Goal: Task Accomplishment & Management: Manage account settings

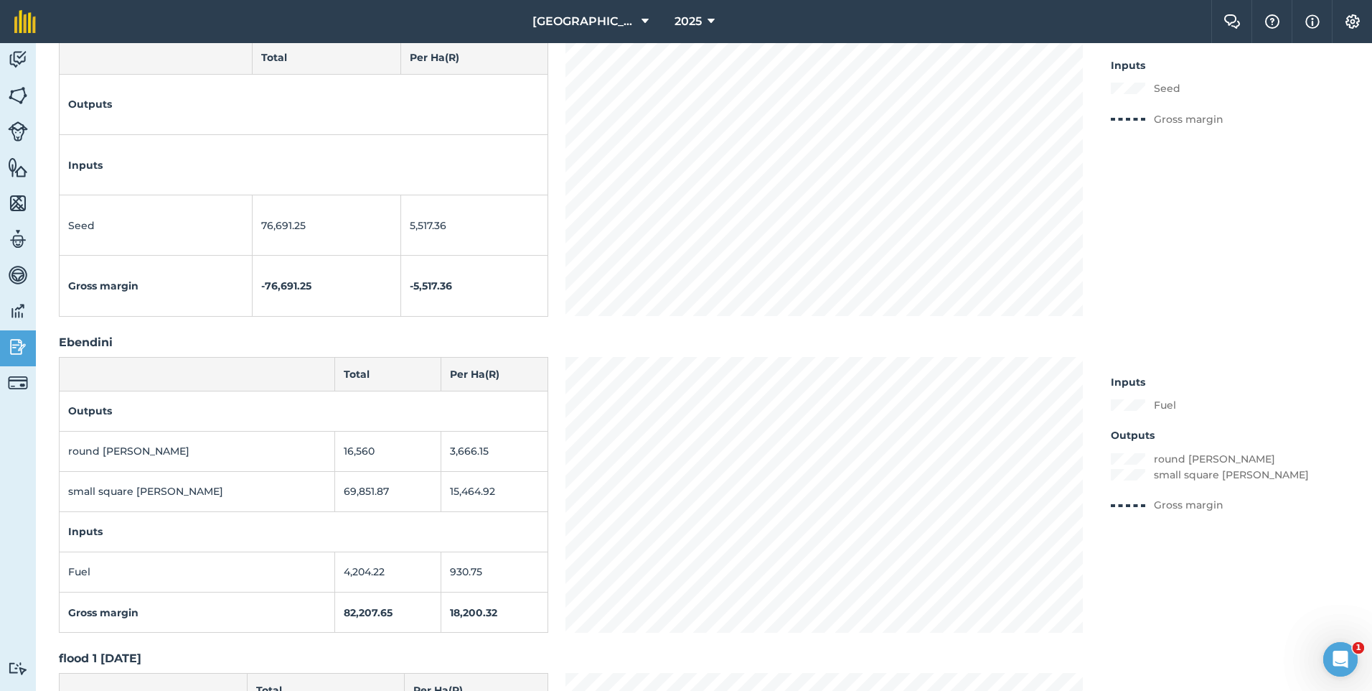
scroll to position [2082, 0]
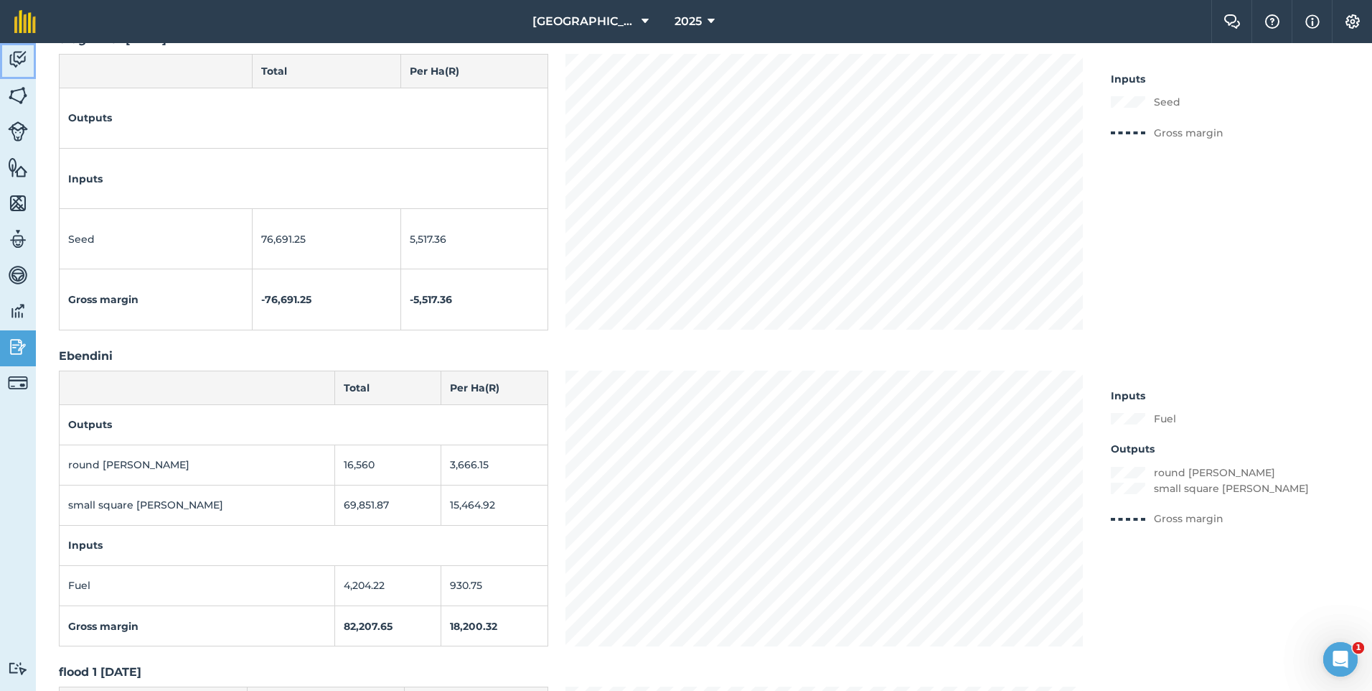
click at [20, 50] on img at bounding box center [18, 60] width 20 height 22
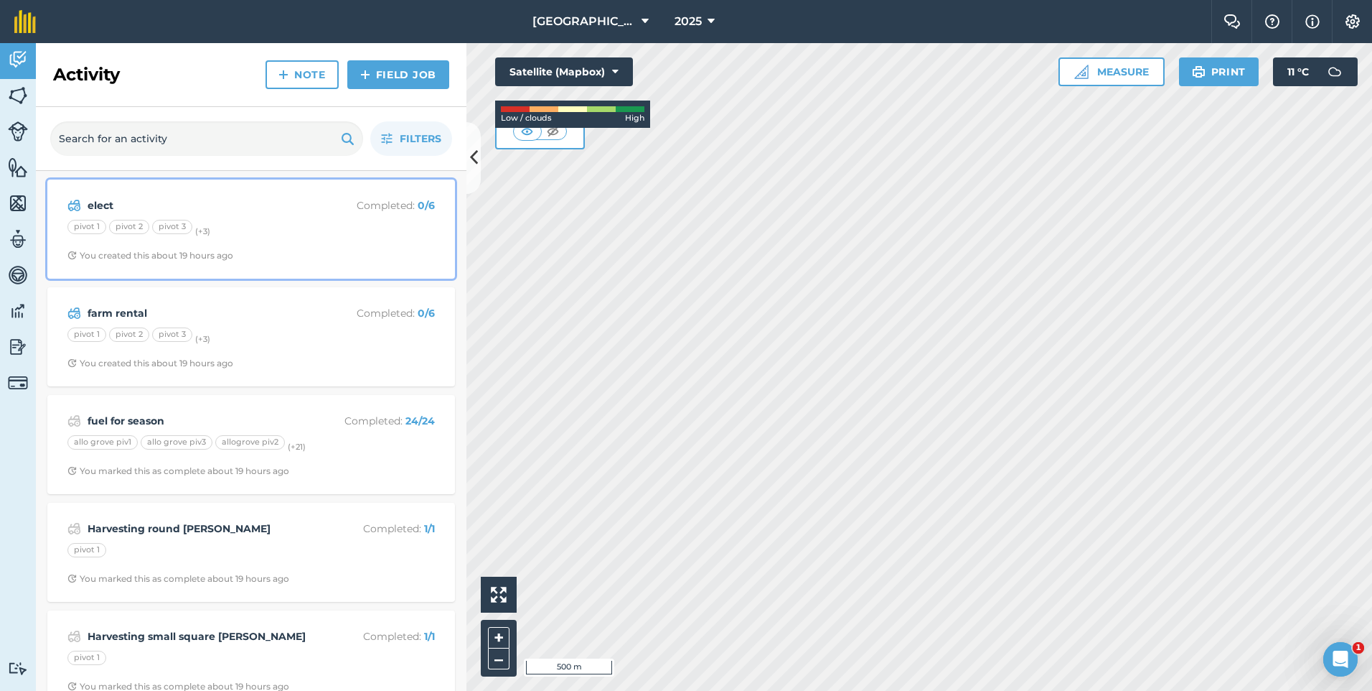
click at [304, 202] on strong "elect" at bounding box center [202, 205] width 228 height 16
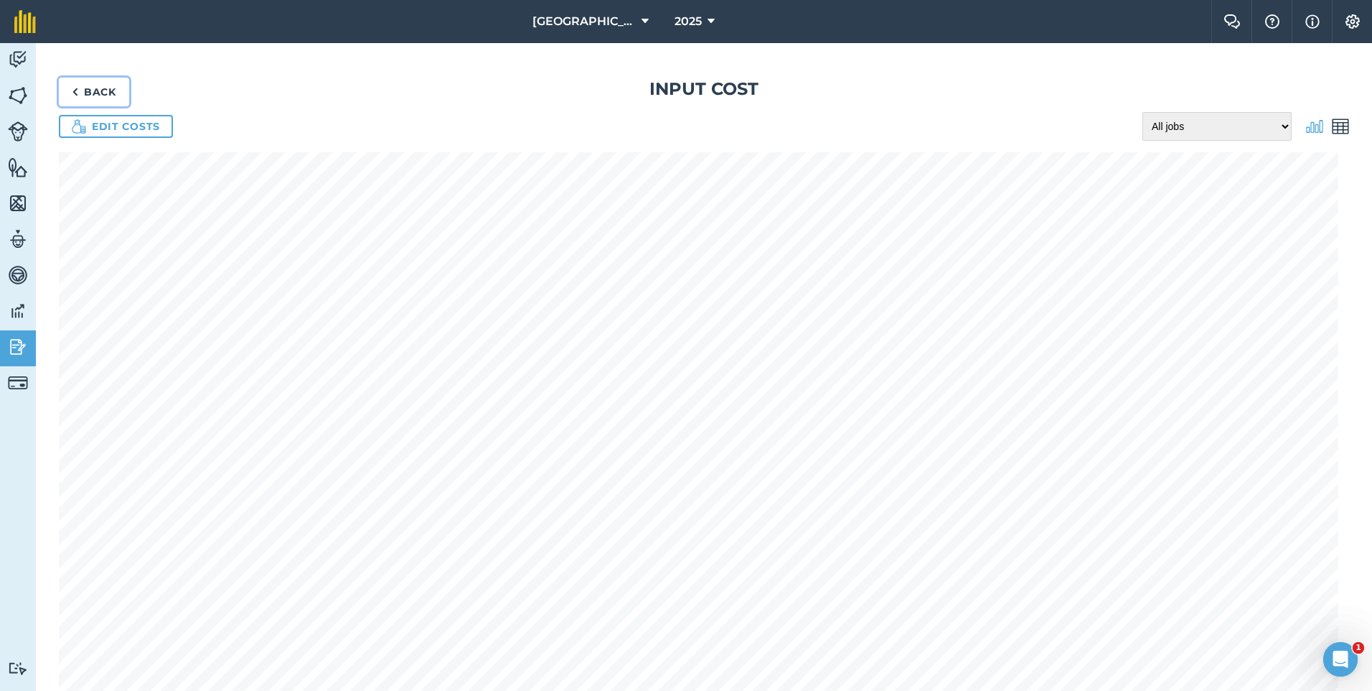
click at [103, 90] on link "Back" at bounding box center [94, 92] width 70 height 29
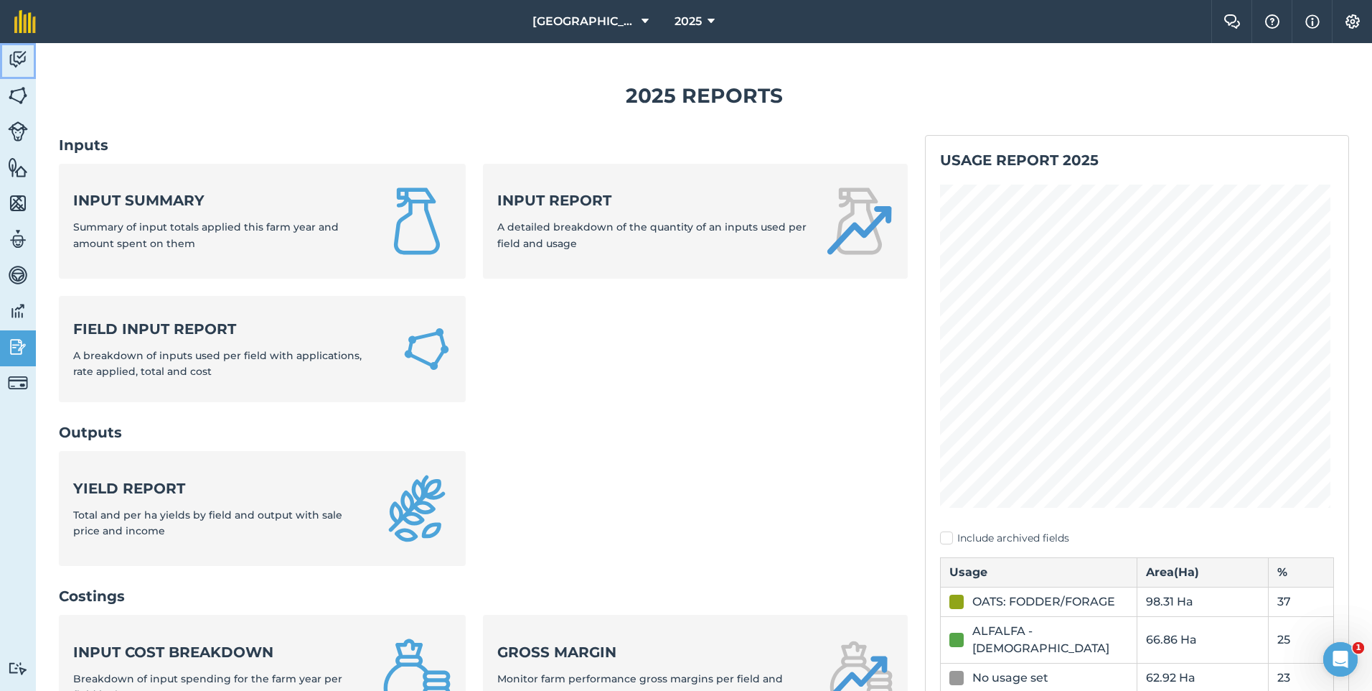
click at [27, 61] on img at bounding box center [18, 60] width 20 height 22
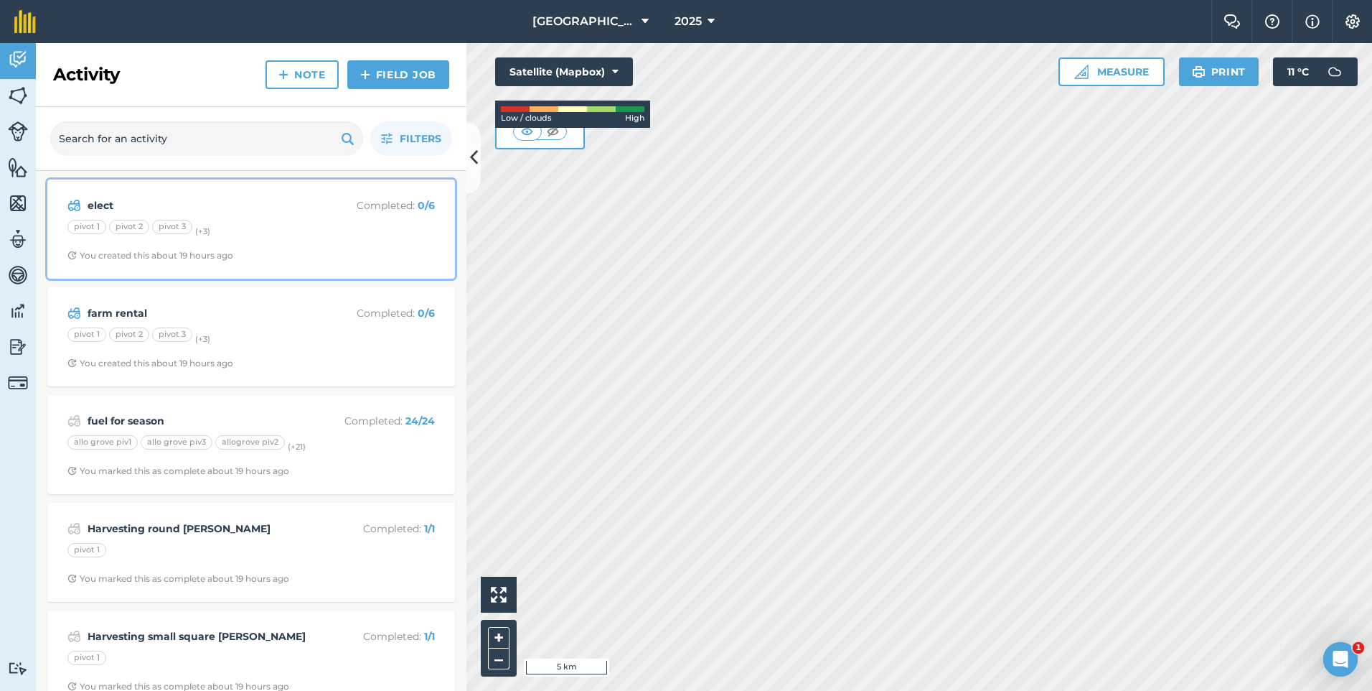
click at [330, 254] on span "You created this about 19 hours ago" at bounding box center [251, 255] width 368 height 11
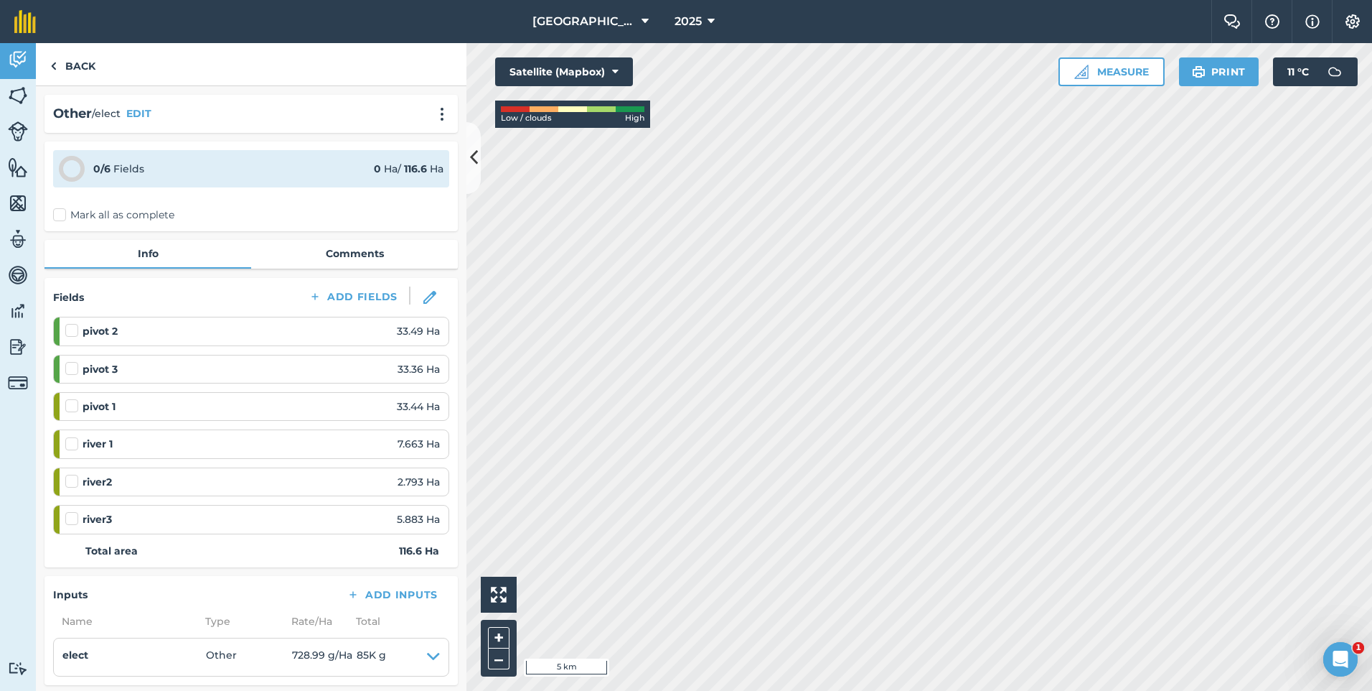
click at [64, 220] on label "Mark all as complete" at bounding box center [113, 214] width 121 height 15
click at [62, 217] on input "Mark all as complete" at bounding box center [57, 211] width 9 height 9
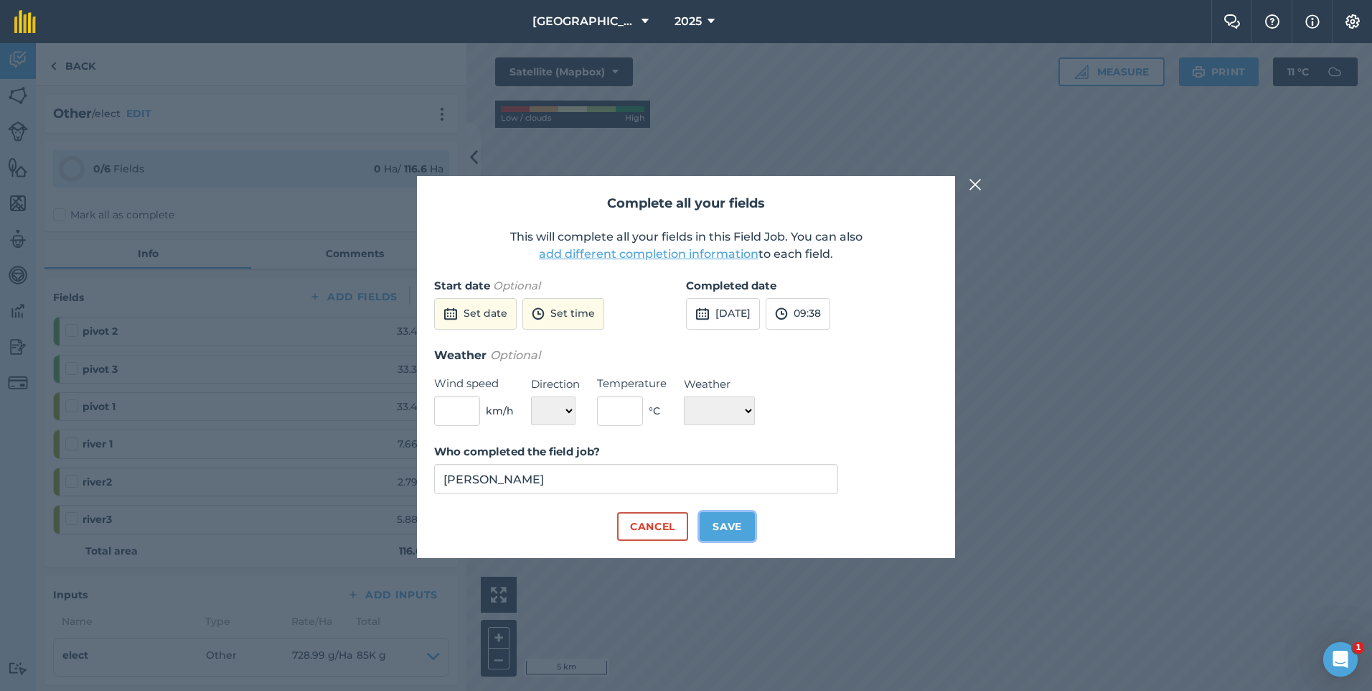
click at [720, 522] on button "Save" at bounding box center [727, 526] width 55 height 29
checkbox input "true"
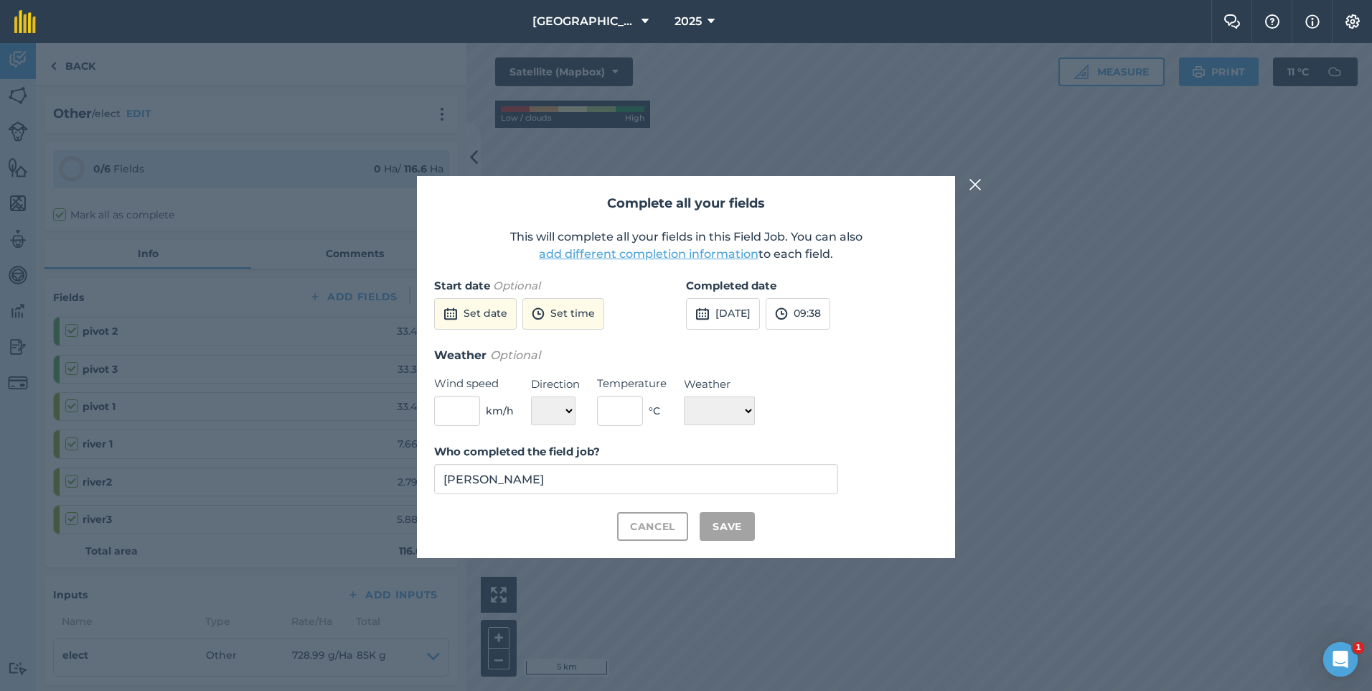
checkbox input "true"
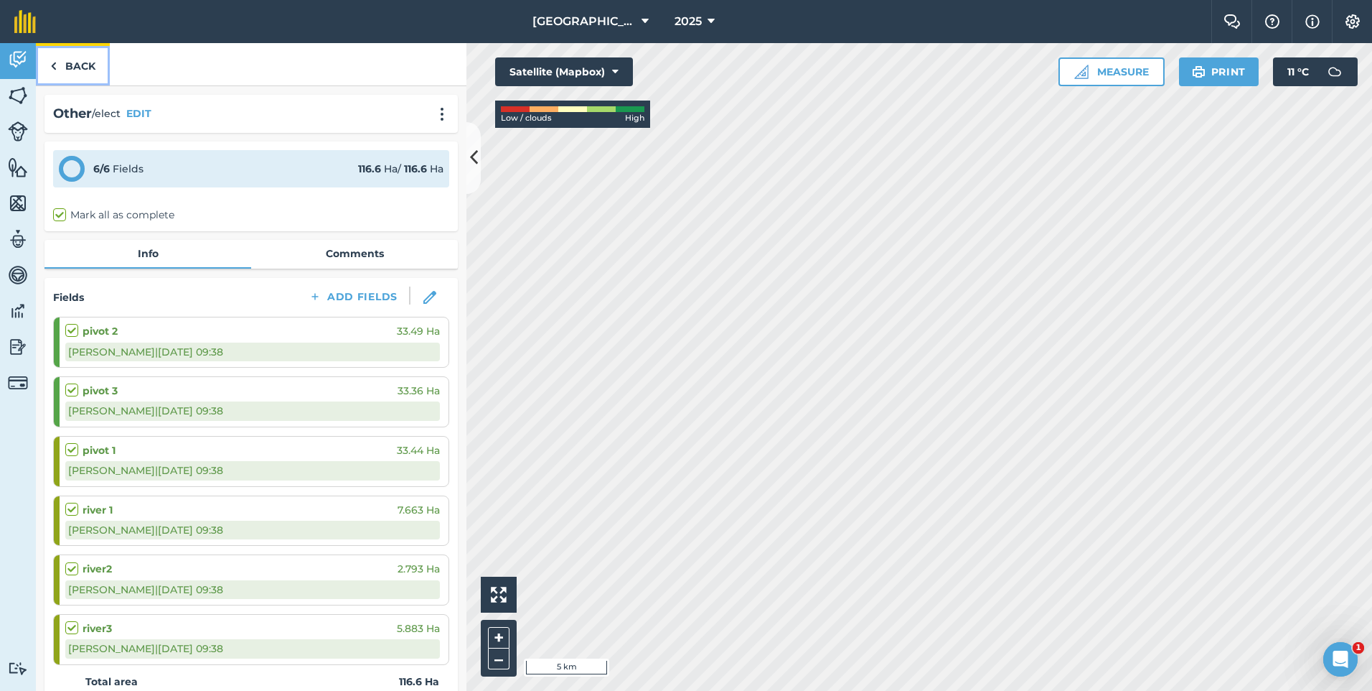
click at [60, 61] on link "Back" at bounding box center [73, 64] width 74 height 42
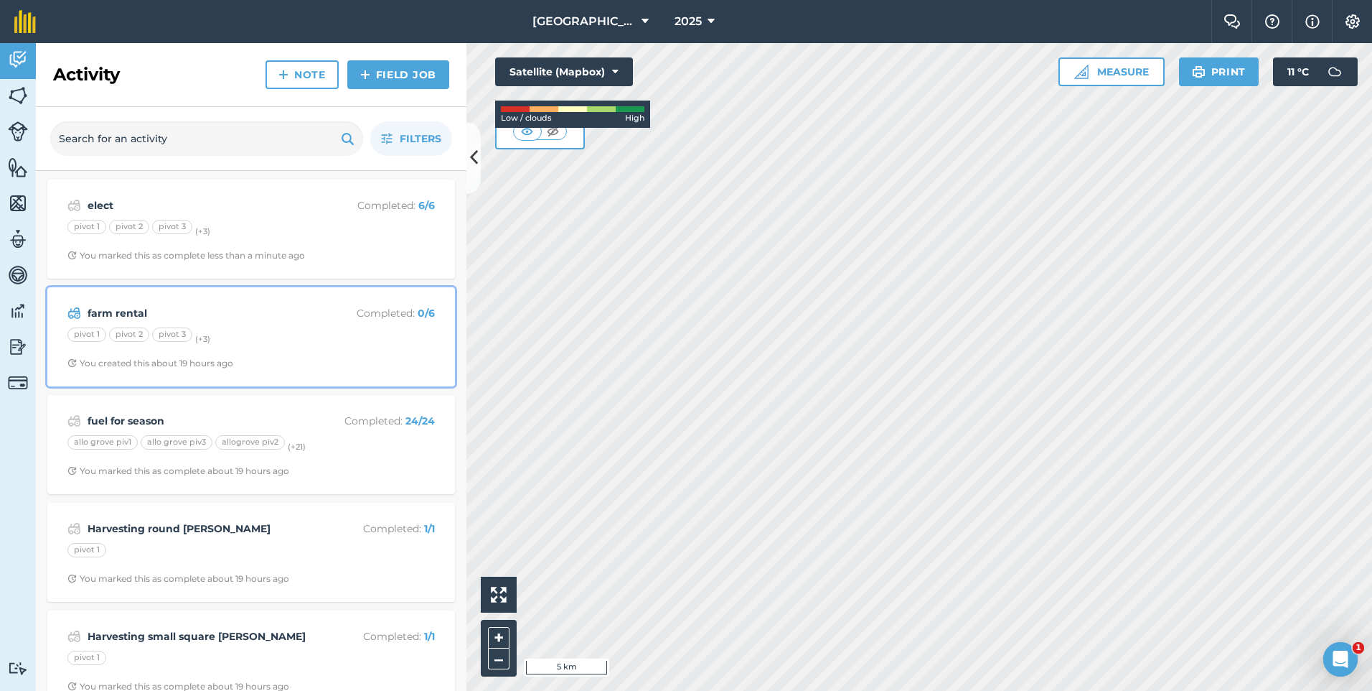
click at [220, 327] on div "pivot 1 pivot 2 pivot 3 (+ 3 )" at bounding box center [251, 336] width 368 height 19
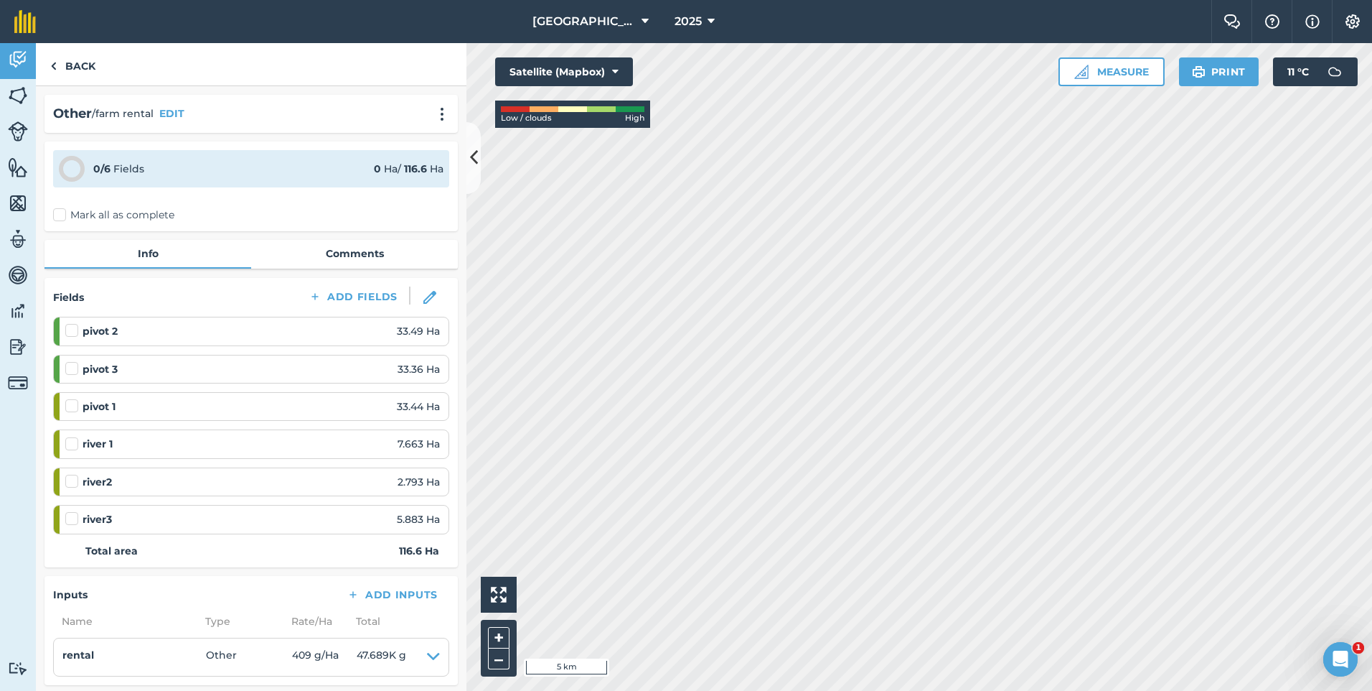
click at [60, 212] on label "Mark all as complete" at bounding box center [113, 214] width 121 height 15
click at [60, 212] on input "Mark all as complete" at bounding box center [57, 211] width 9 height 9
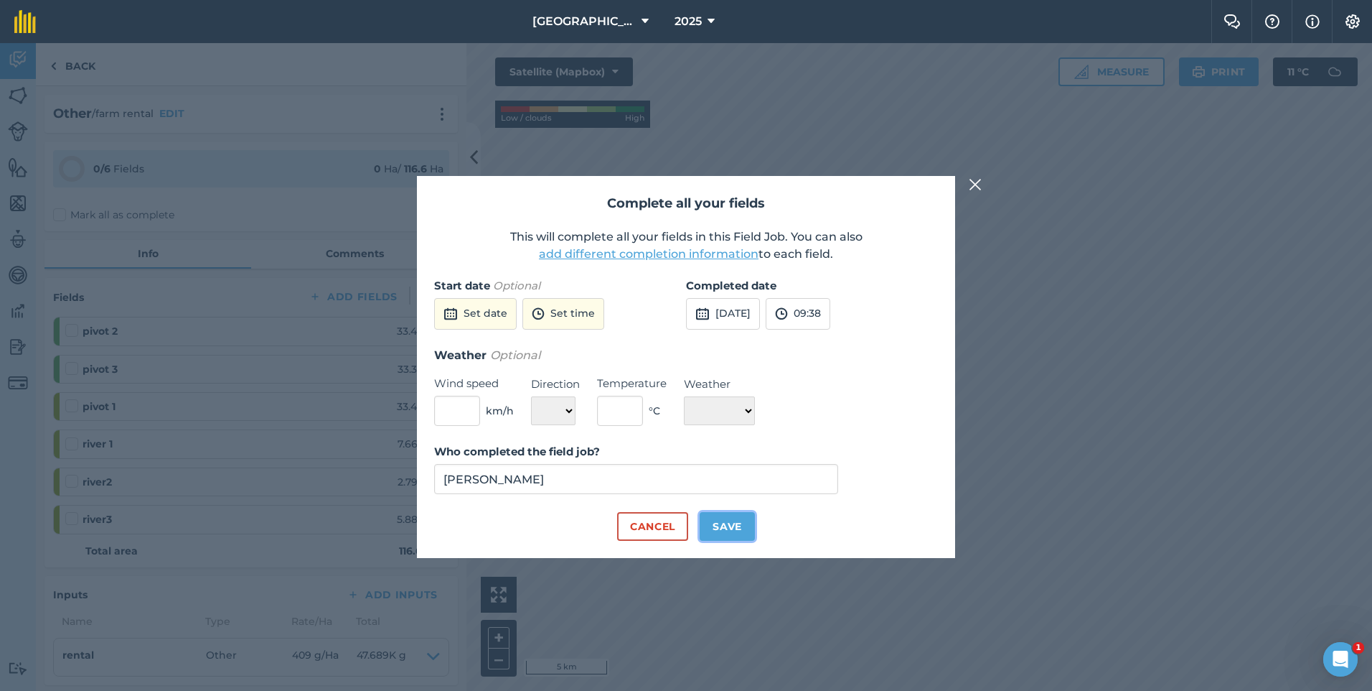
click at [738, 519] on button "Save" at bounding box center [727, 526] width 55 height 29
checkbox input "true"
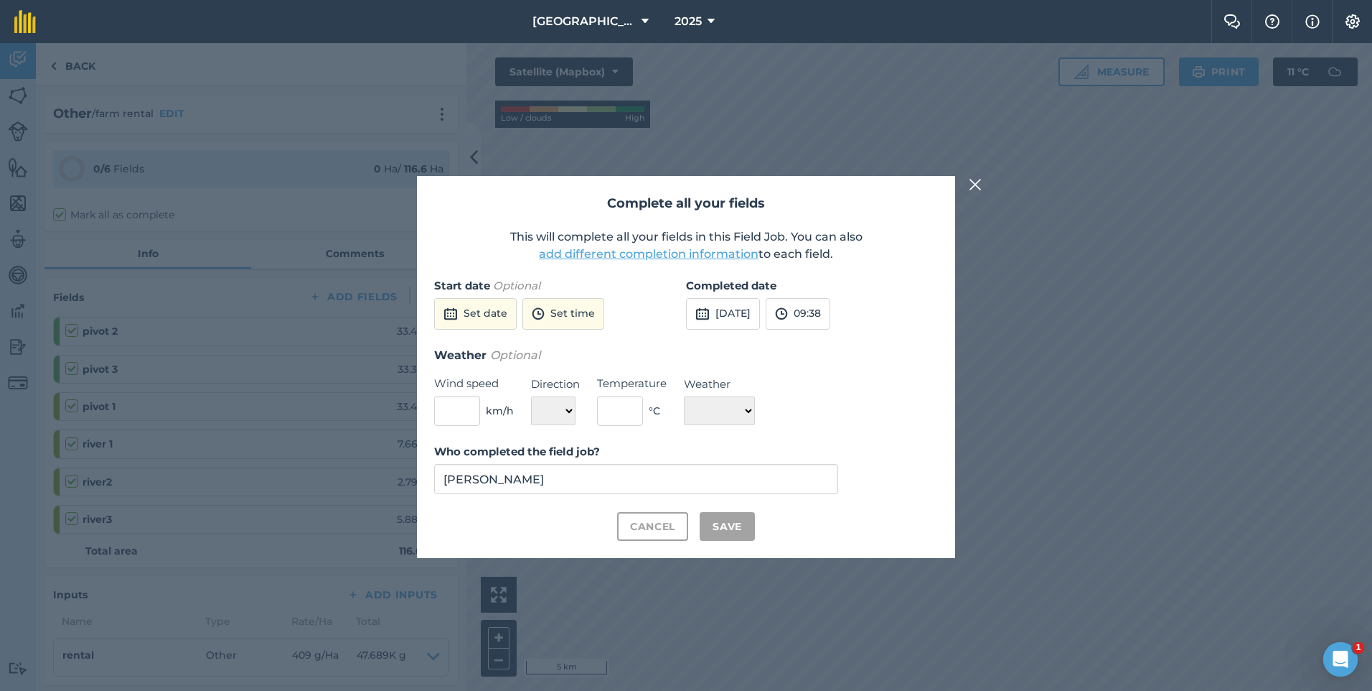
checkbox input "true"
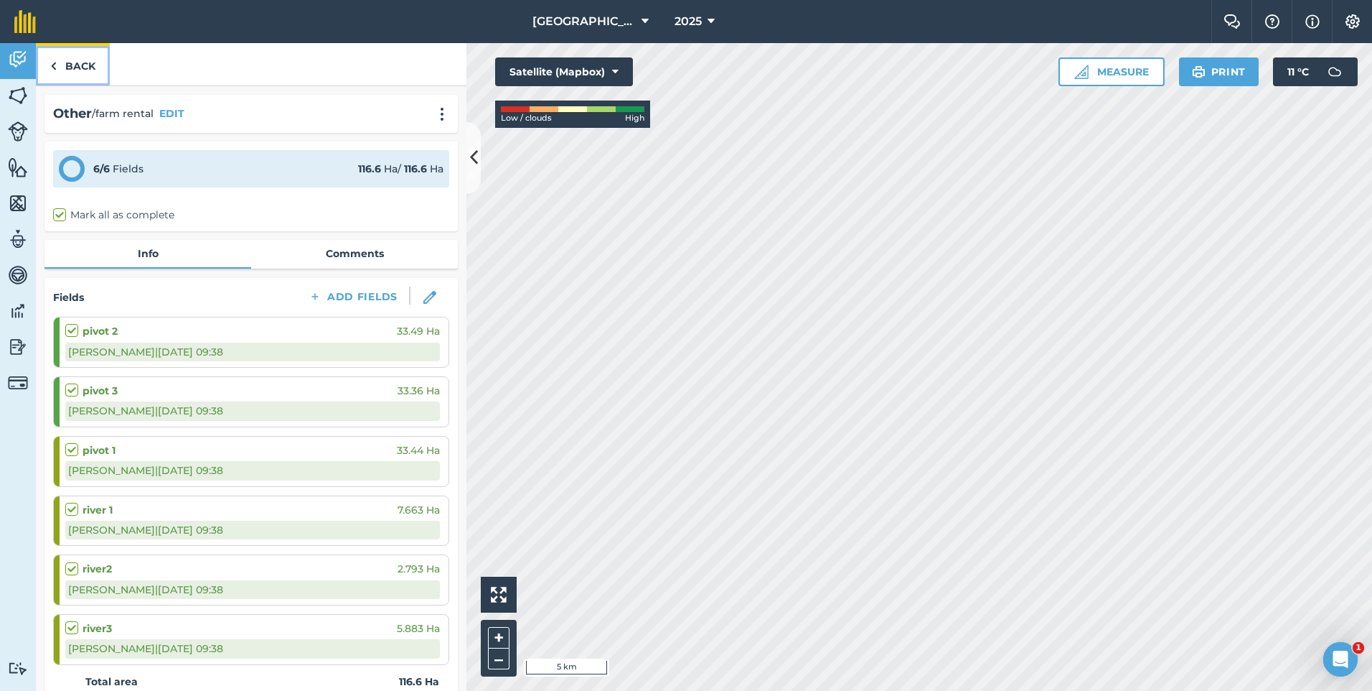
click at [63, 55] on link "Back" at bounding box center [73, 64] width 74 height 42
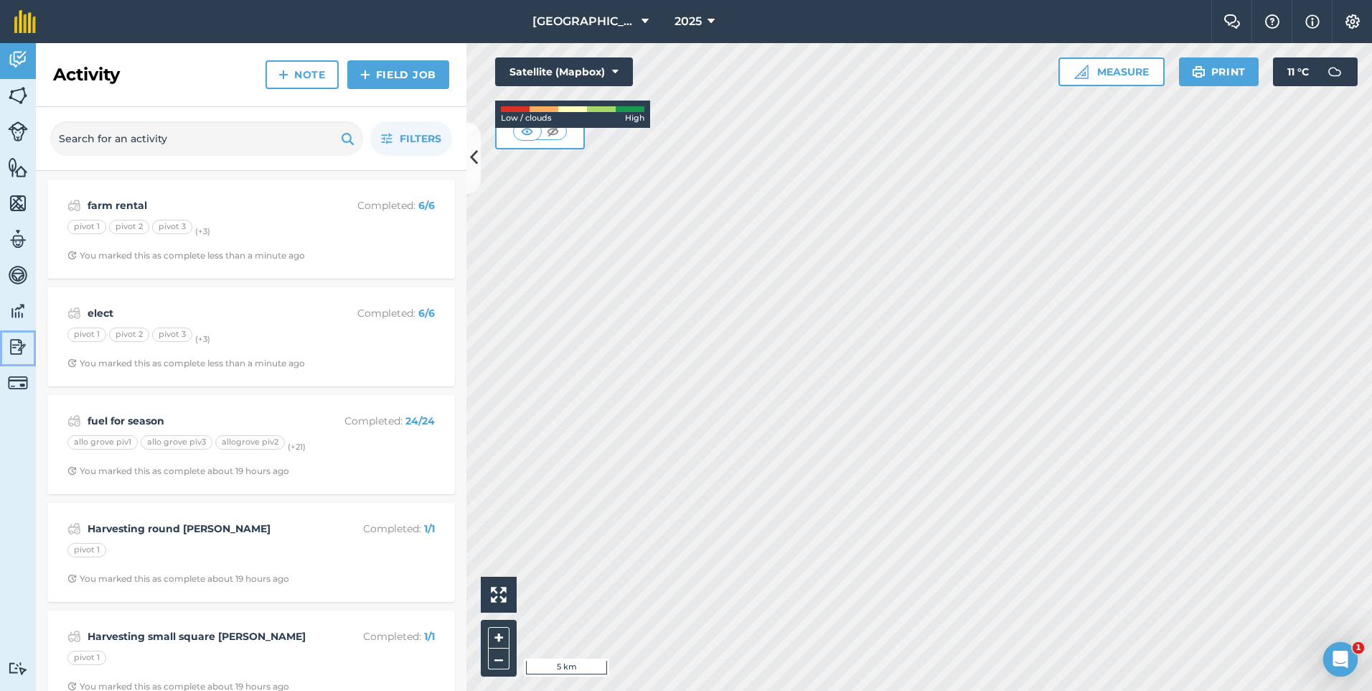
click at [25, 340] on img at bounding box center [18, 347] width 20 height 22
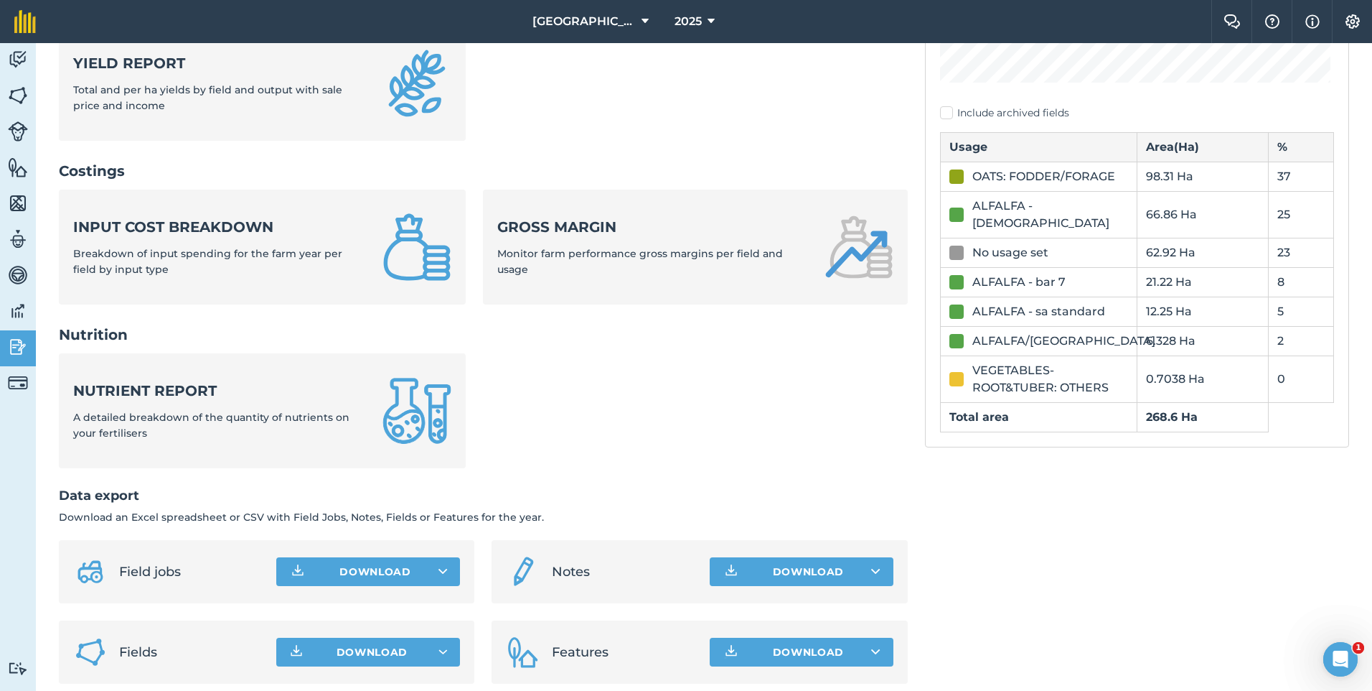
scroll to position [431, 0]
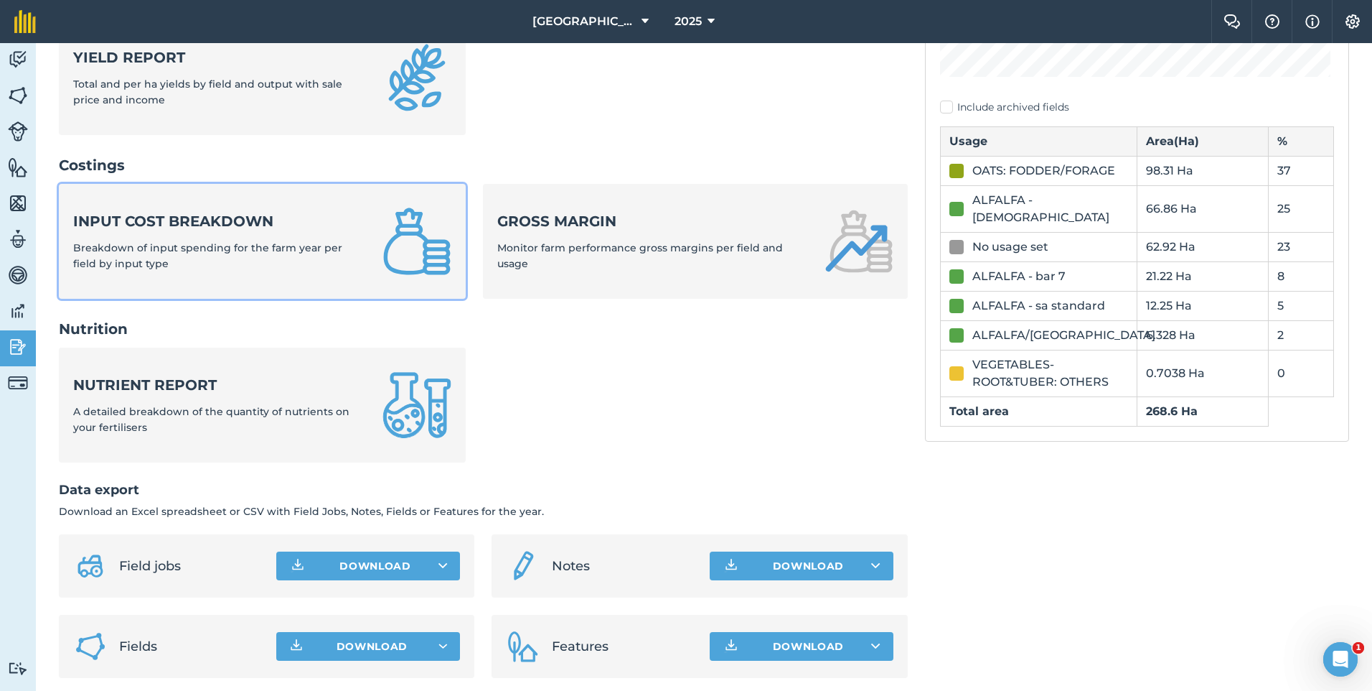
click at [289, 232] on div "Input cost breakdown Breakdown of input spending for the farm year per field by…" at bounding box center [219, 241] width 292 height 61
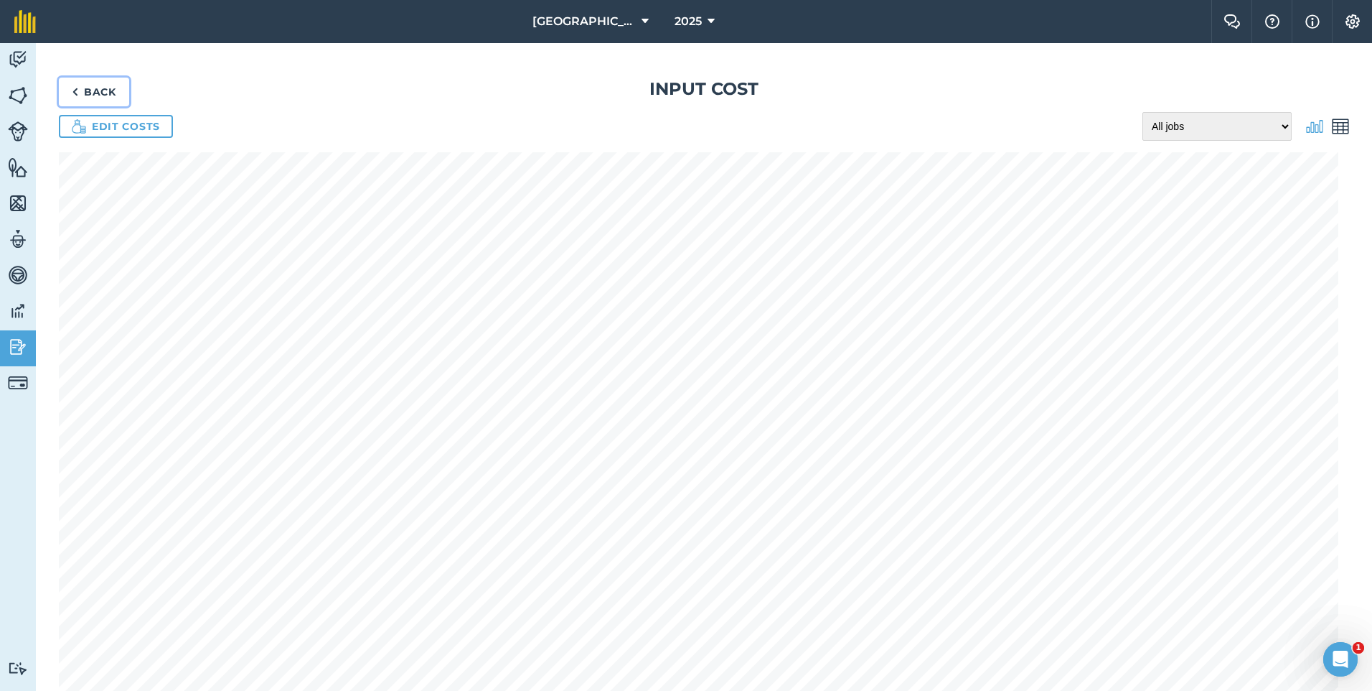
click at [101, 80] on link "Back" at bounding box center [94, 92] width 70 height 29
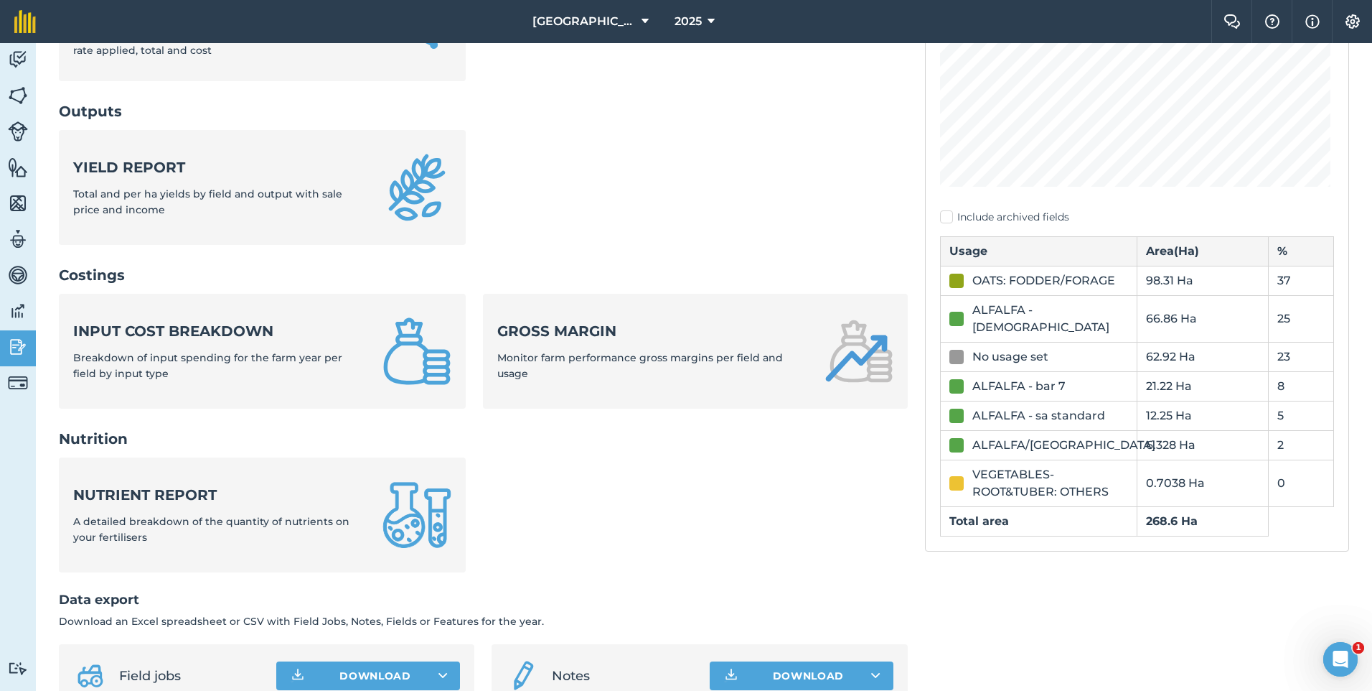
scroll to position [369, 0]
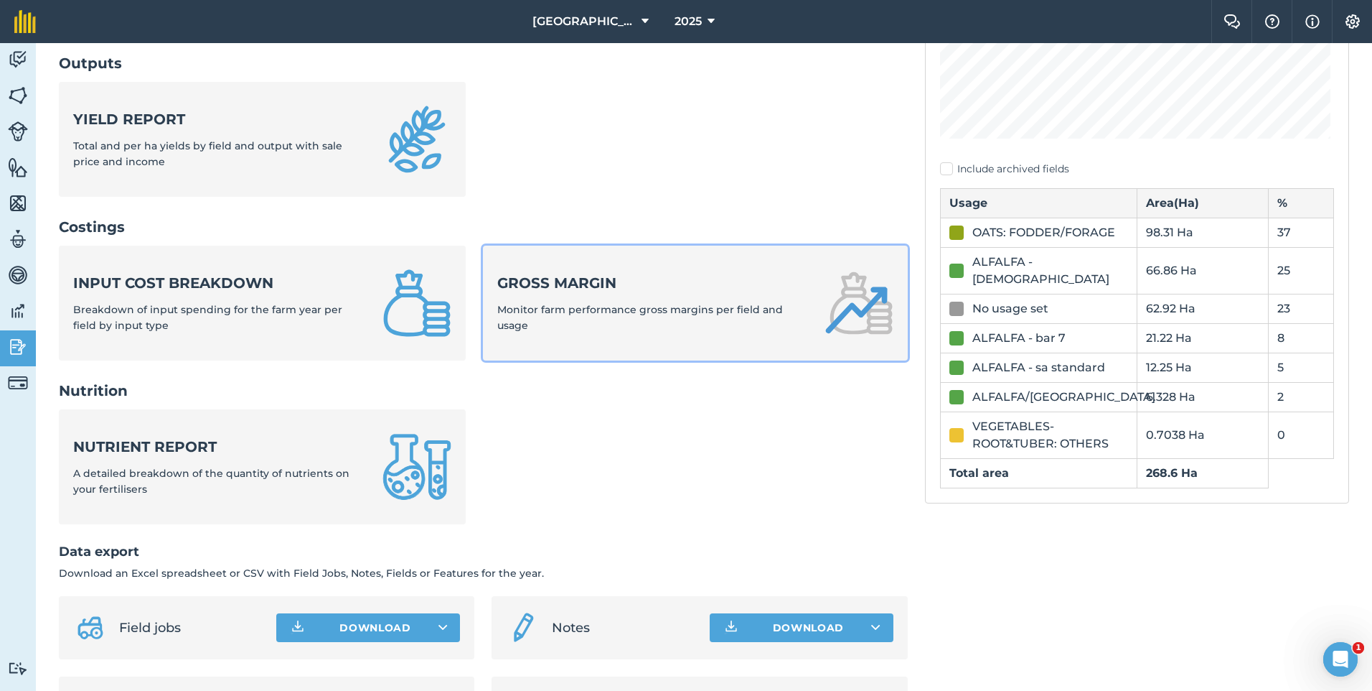
click at [593, 312] on span "Monitor farm performance gross margins per field and usage" at bounding box center [640, 317] width 286 height 29
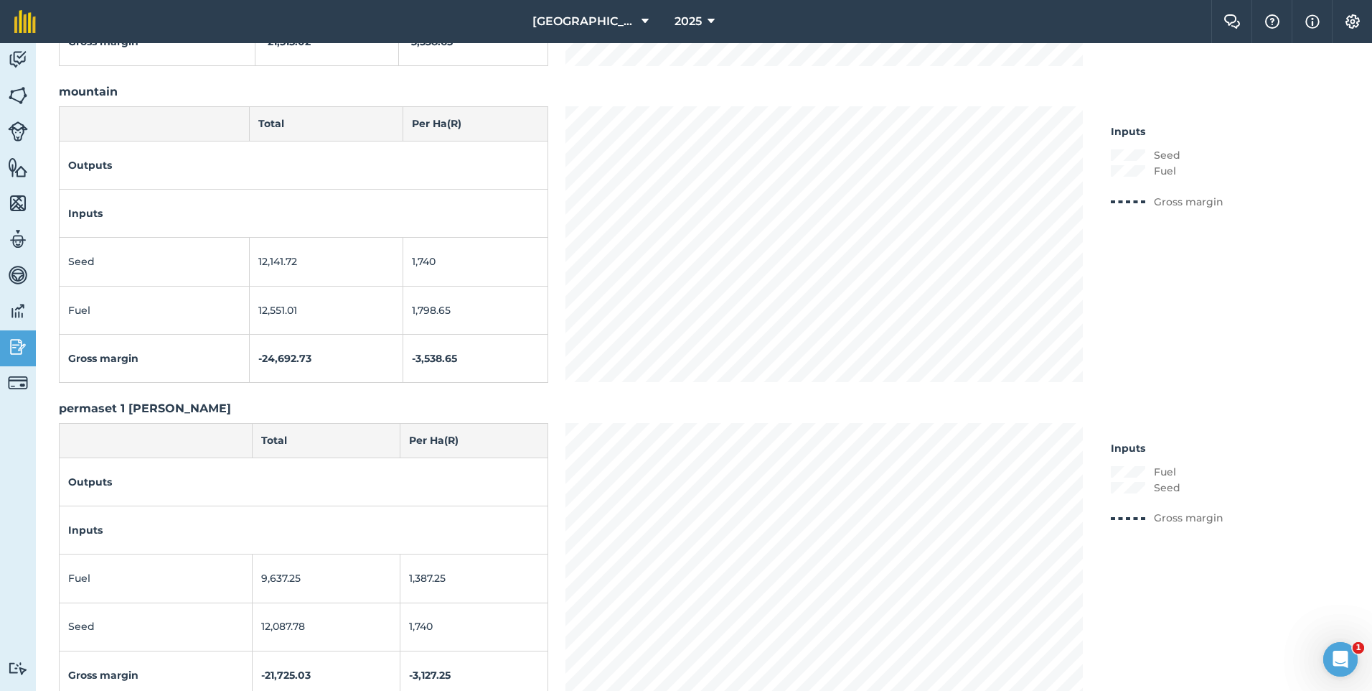
scroll to position [5508, 0]
